Goal: Transaction & Acquisition: Purchase product/service

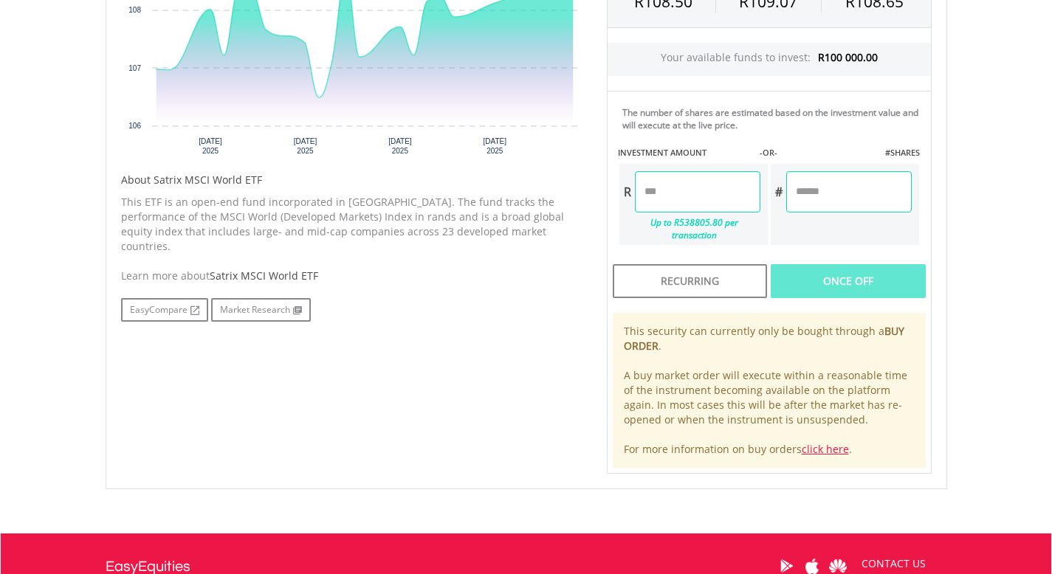
scroll to position [605, 0]
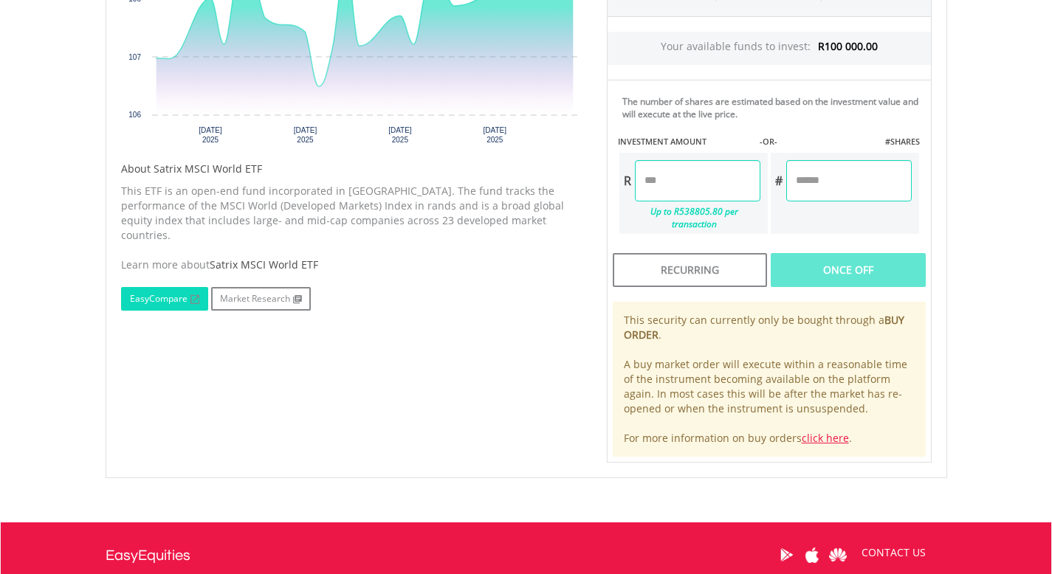
click at [175, 287] on link "EasyCompare" at bounding box center [164, 299] width 87 height 24
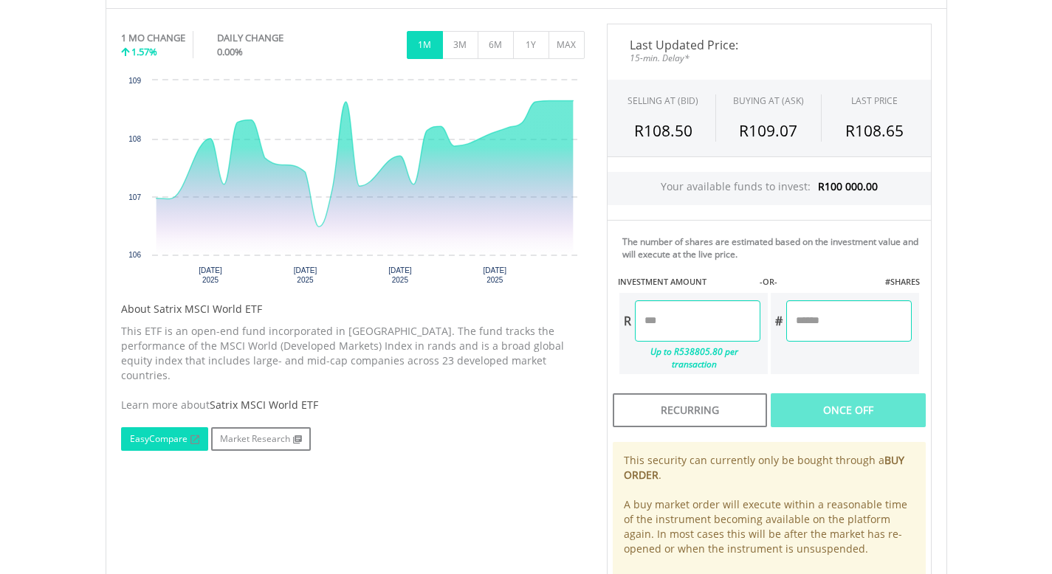
scroll to position [0, 0]
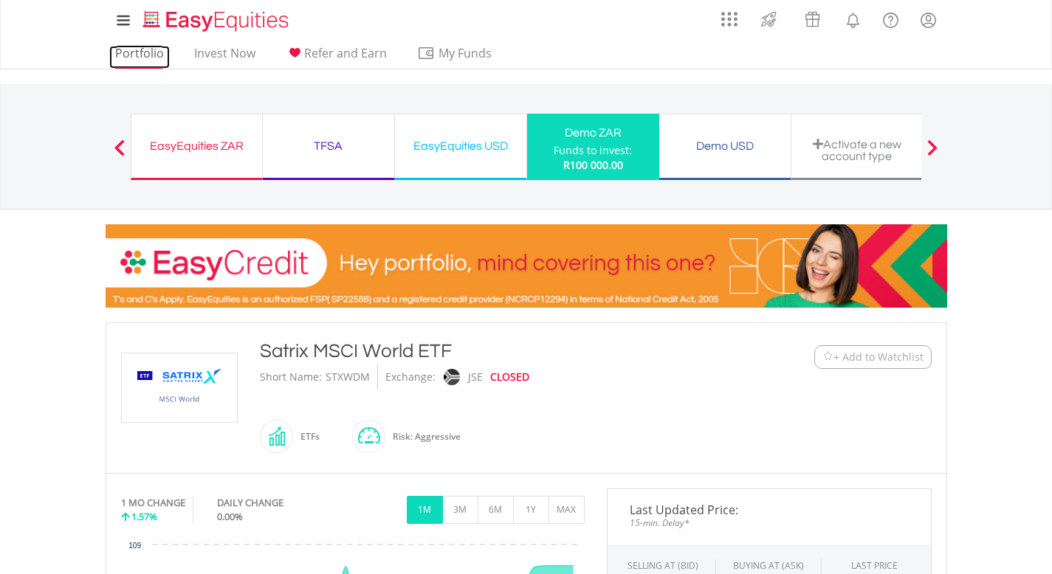
click at [160, 48] on link "Portfolio" at bounding box center [139, 57] width 61 height 23
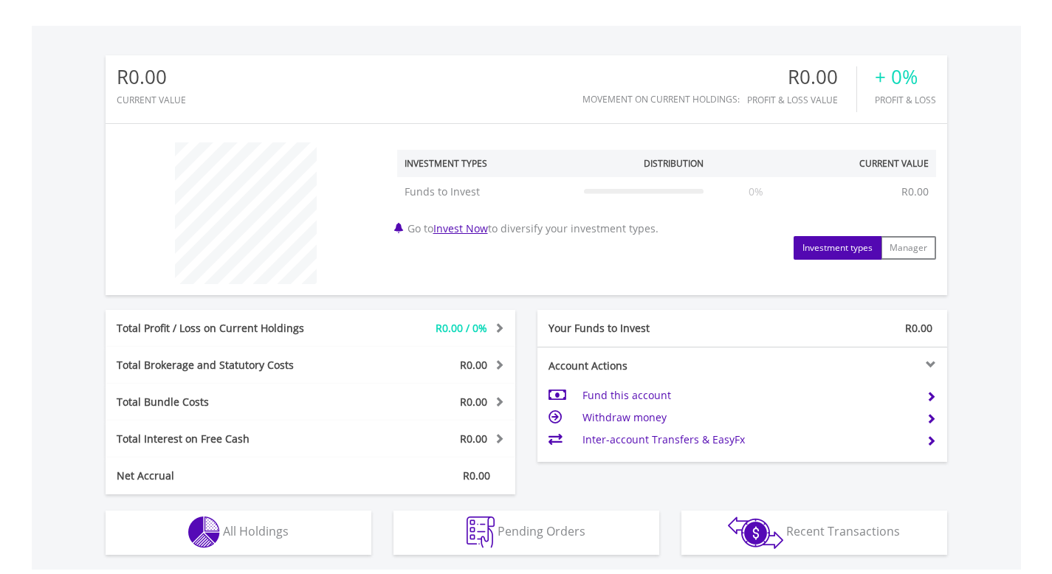
scroll to position [360, 0]
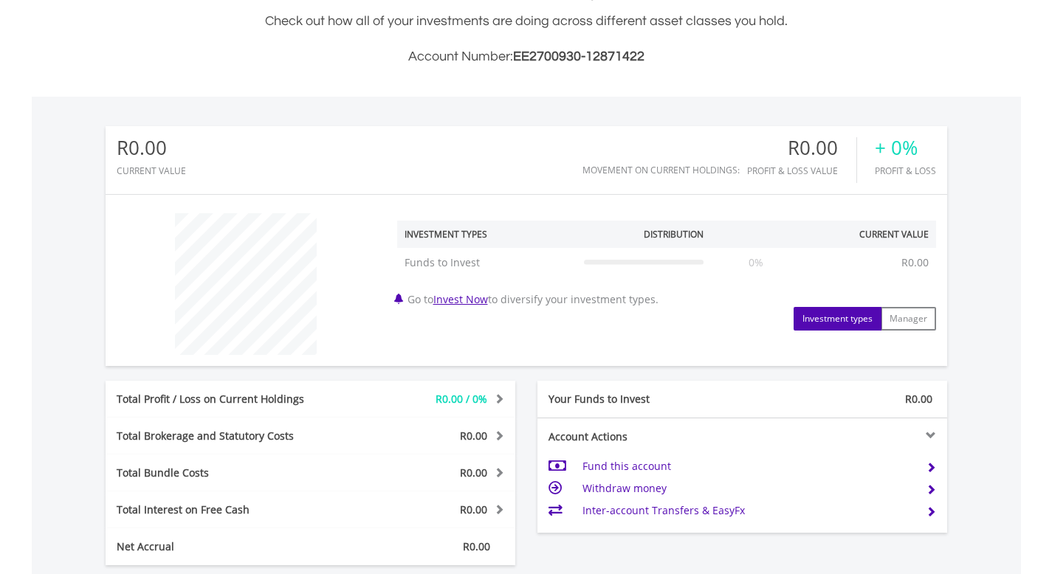
click at [832, 317] on button "Investment types" at bounding box center [837, 319] width 88 height 24
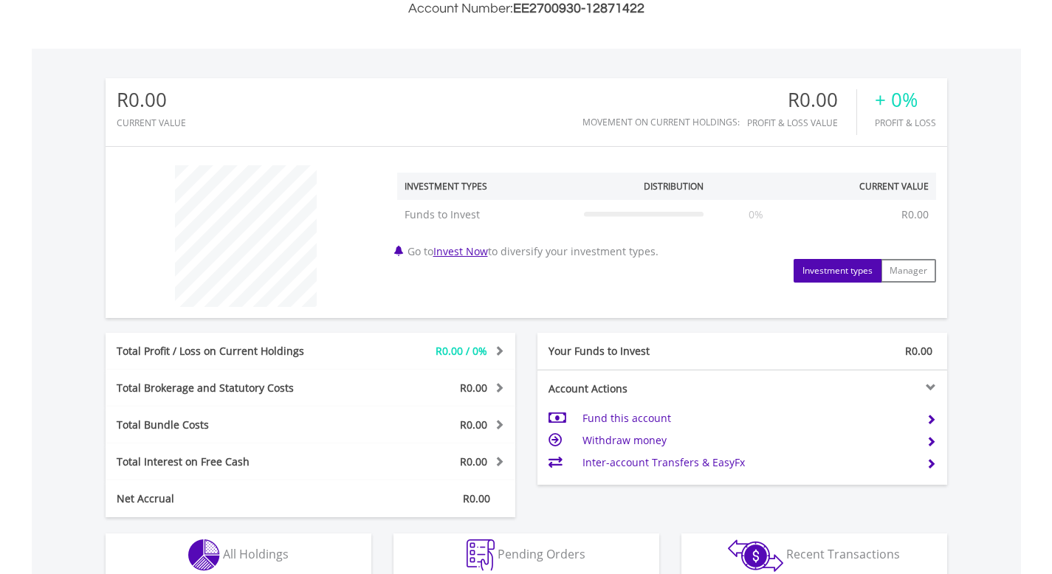
scroll to position [409, 0]
click at [471, 251] on link "Invest Now" at bounding box center [460, 251] width 55 height 14
